Goal: Task Accomplishment & Management: Manage account settings

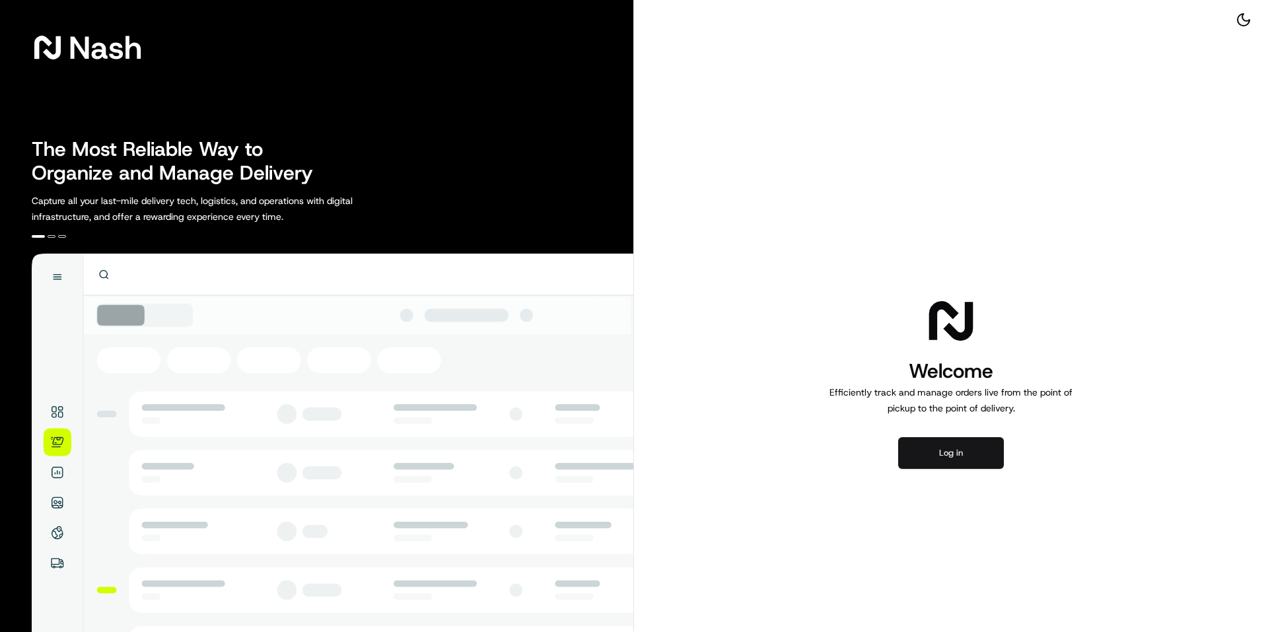
click at [962, 452] on button "Log in" at bounding box center [951, 453] width 106 height 32
